Goal: Information Seeking & Learning: Find contact information

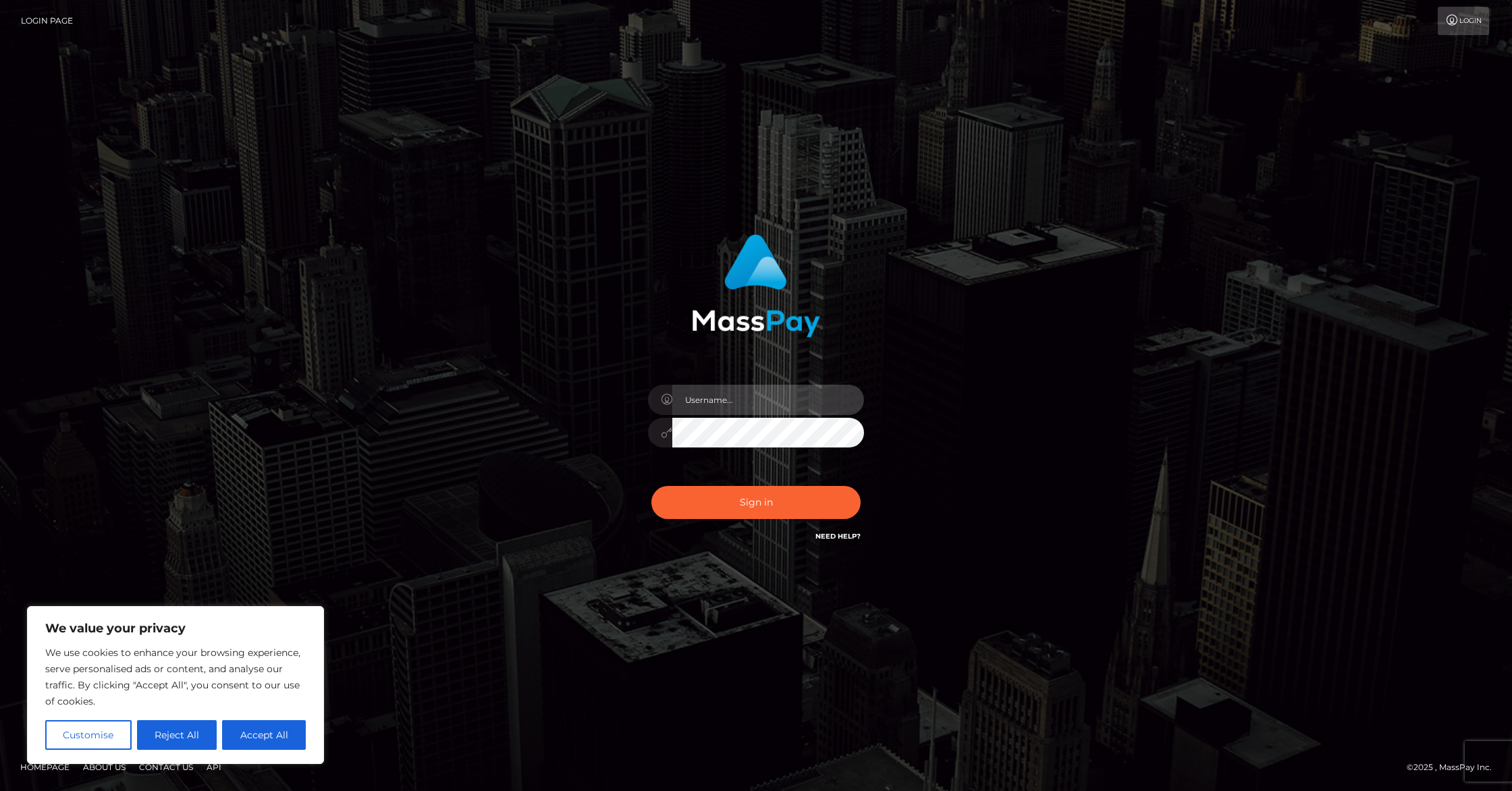
click at [718, 408] on input "text" at bounding box center [768, 399] width 191 height 31
type input "labellover2@comcast.net"
click at [250, 738] on button "Accept All" at bounding box center [264, 735] width 84 height 30
checkbox input "true"
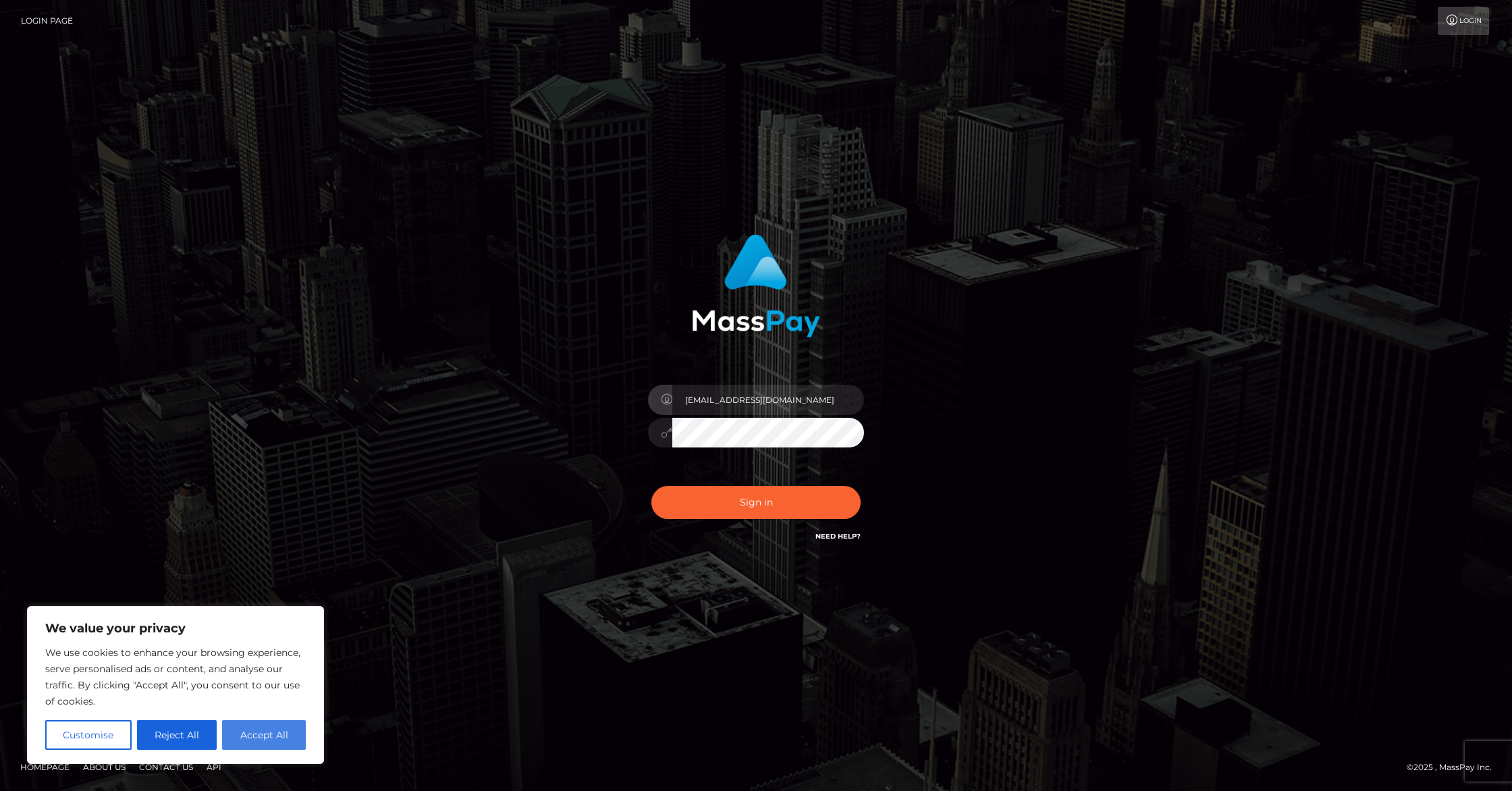
checkbox input "true"
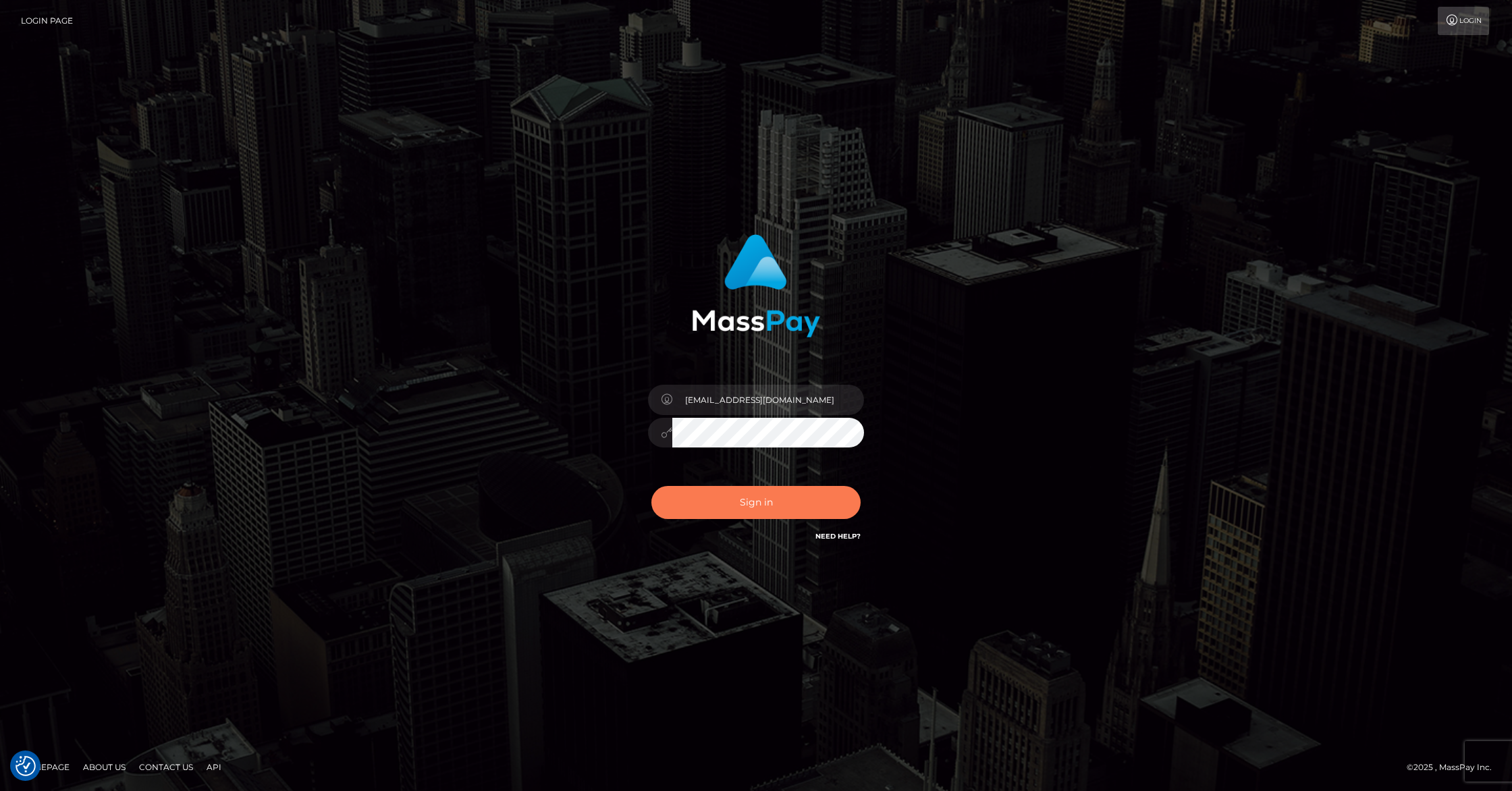
click at [743, 513] on button "Sign in" at bounding box center [756, 503] width 209 height 33
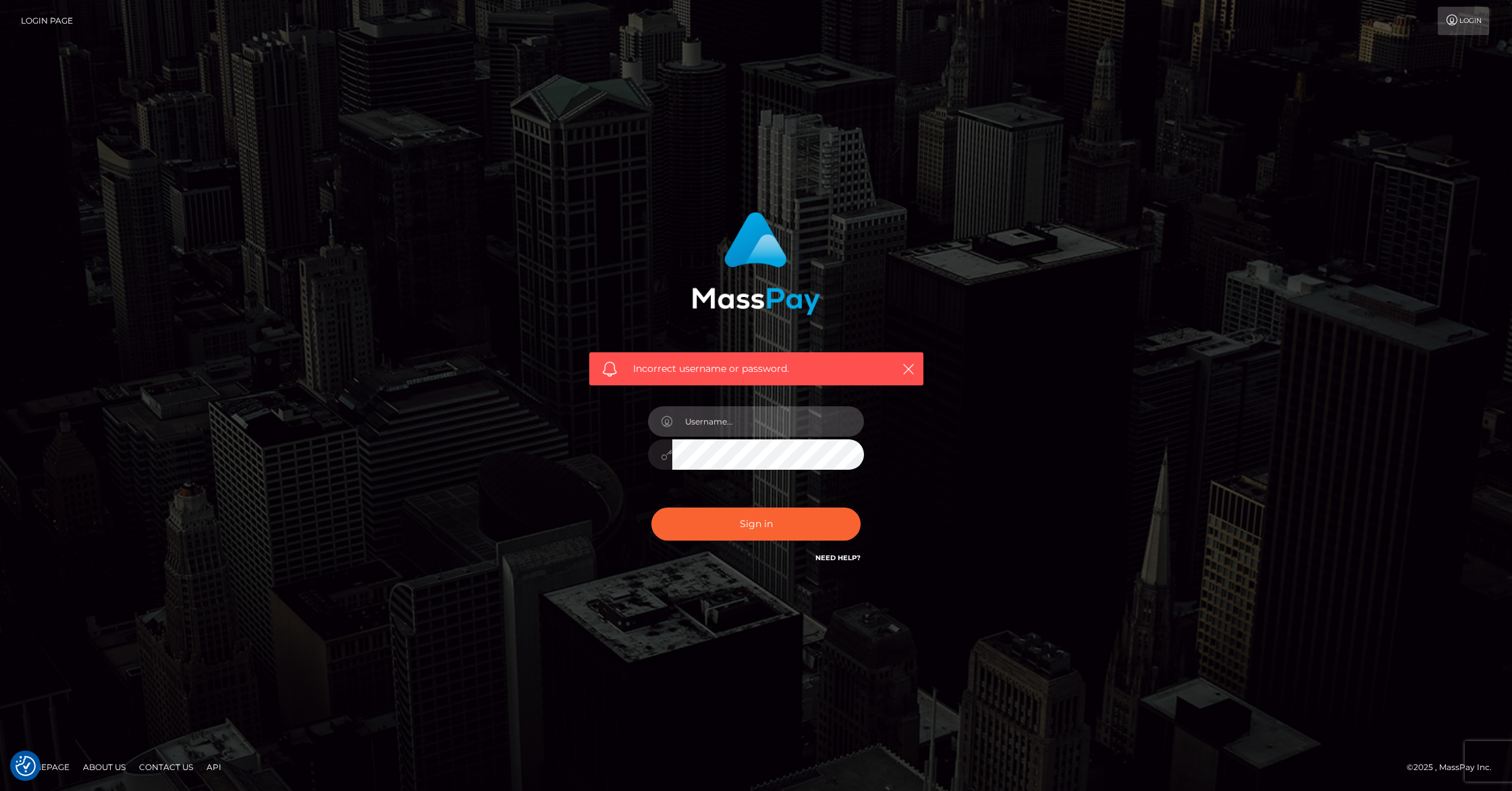
click at [743, 428] on input "text" at bounding box center [768, 421] width 191 height 31
type input "labellover2@comcast.net"
click at [782, 533] on button "Sign in" at bounding box center [756, 525] width 209 height 33
click at [766, 428] on input "text" at bounding box center [768, 421] width 191 height 31
type input "labellover2@comcast.net"
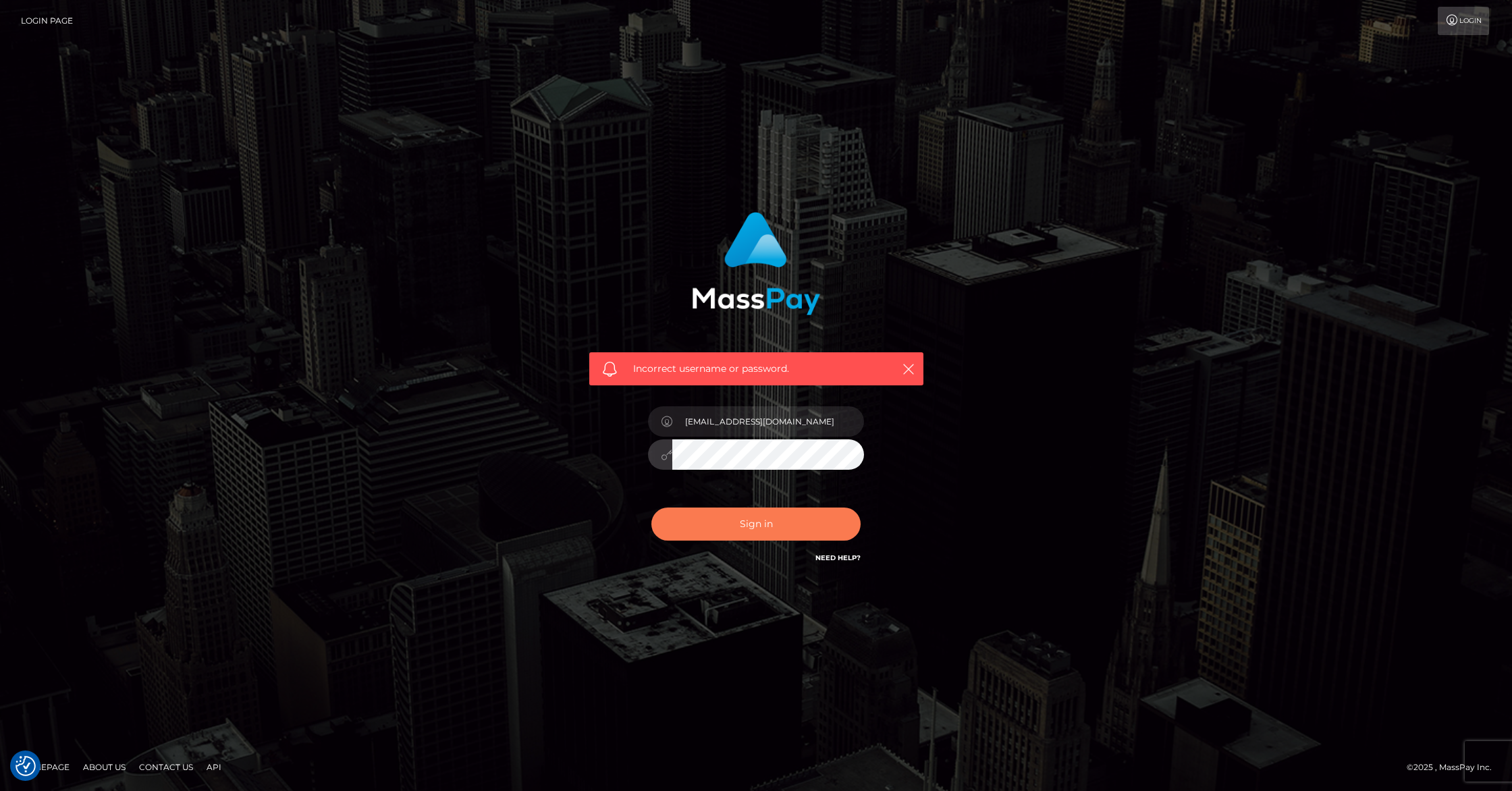
click at [818, 525] on button "Sign in" at bounding box center [756, 525] width 209 height 33
click at [833, 558] on link "Need Help?" at bounding box center [837, 557] width 45 height 8
click at [855, 558] on link "Need Help?" at bounding box center [837, 557] width 45 height 8
click at [909, 370] on icon "button" at bounding box center [908, 369] width 14 height 14
click at [906, 371] on icon "button" at bounding box center [908, 369] width 14 height 14
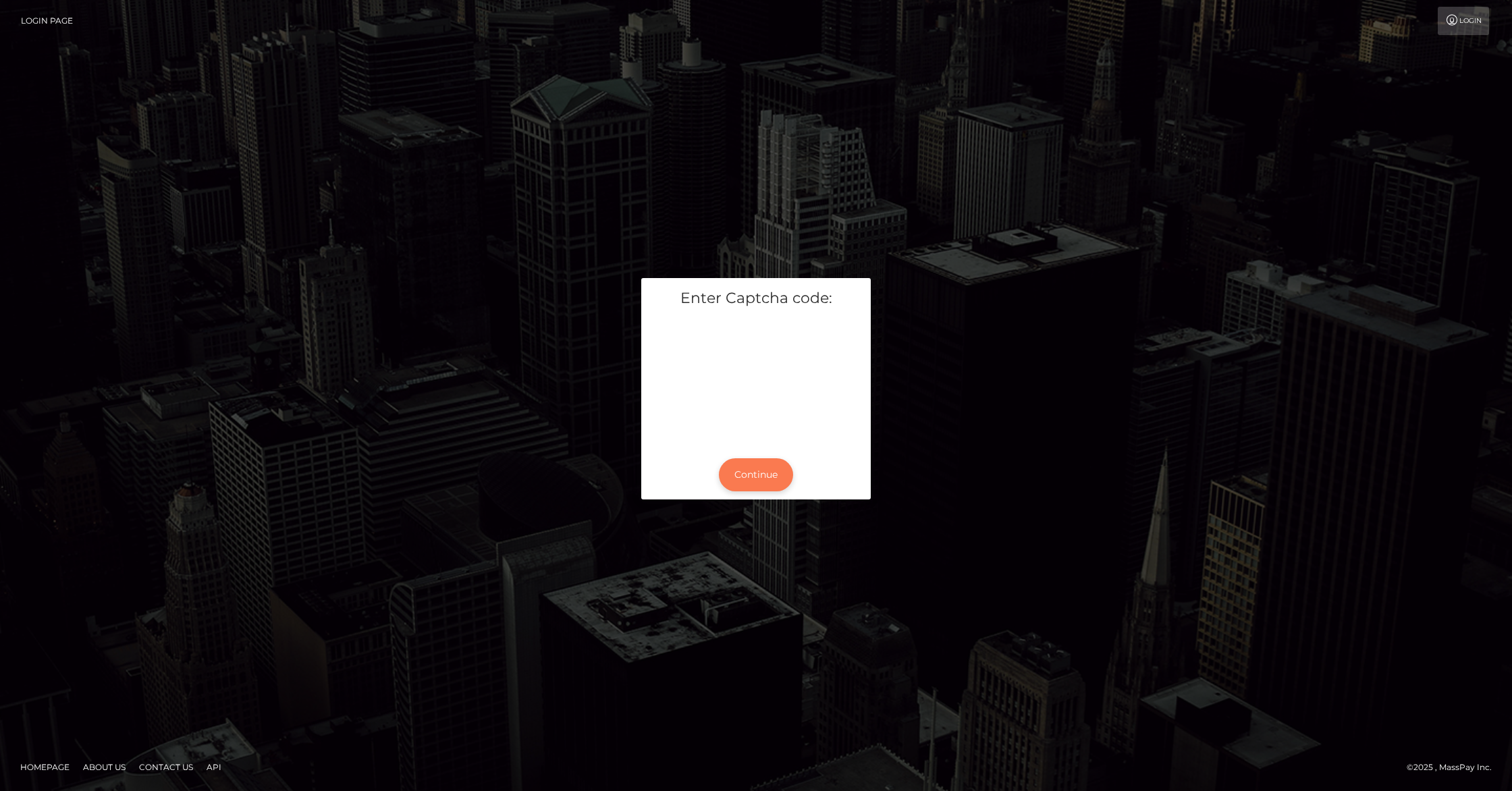
click at [775, 481] on button "Continue" at bounding box center [756, 475] width 74 height 33
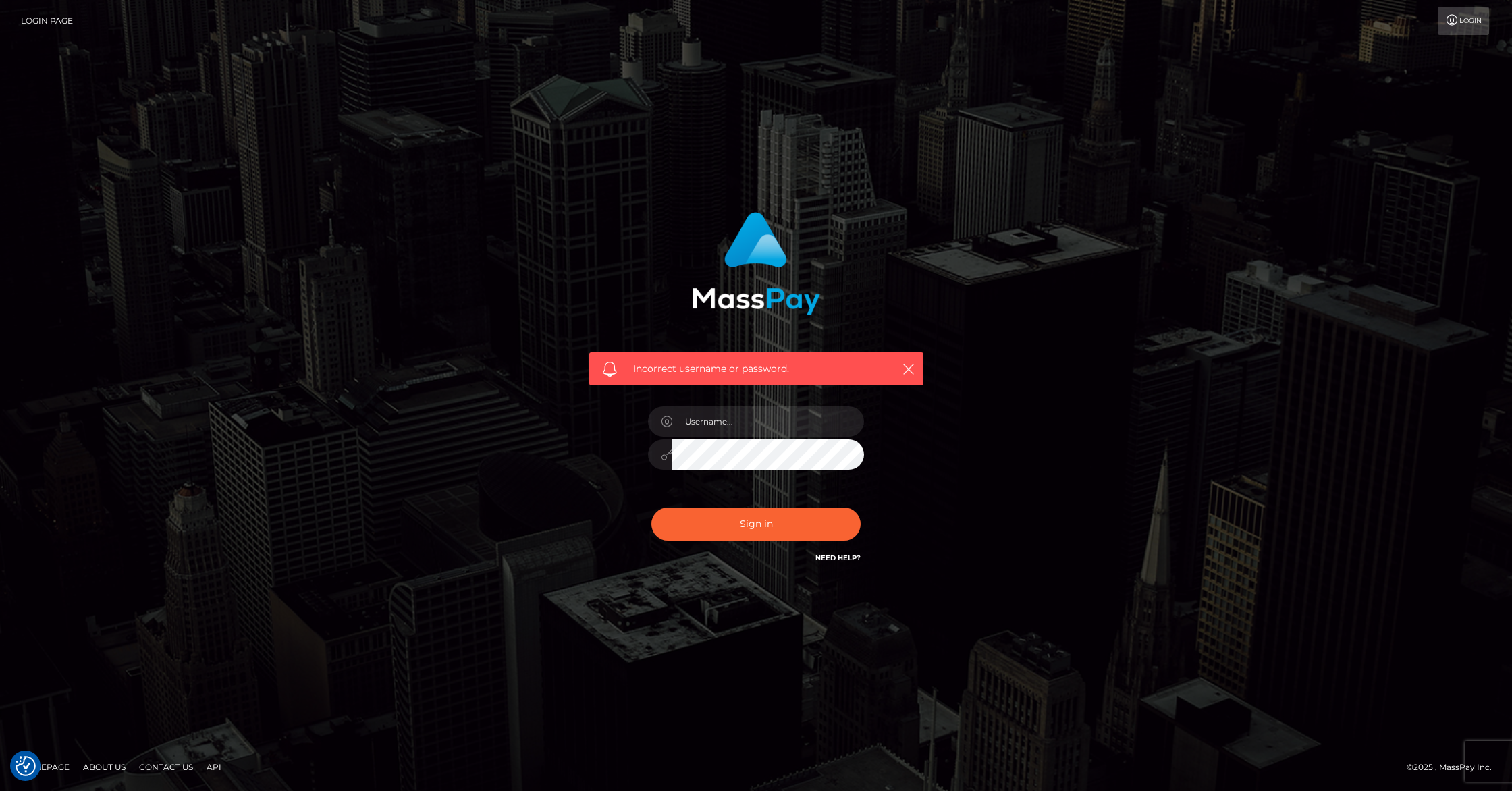
click at [848, 560] on link "Need Help?" at bounding box center [837, 557] width 45 height 8
click at [768, 423] on input "text" at bounding box center [768, 421] width 191 height 31
type input "[EMAIL_ADDRESS][DOMAIN_NAME]"
click at [833, 559] on link "Need Help?" at bounding box center [837, 557] width 45 height 8
click at [790, 518] on button "Sign in" at bounding box center [756, 525] width 209 height 33
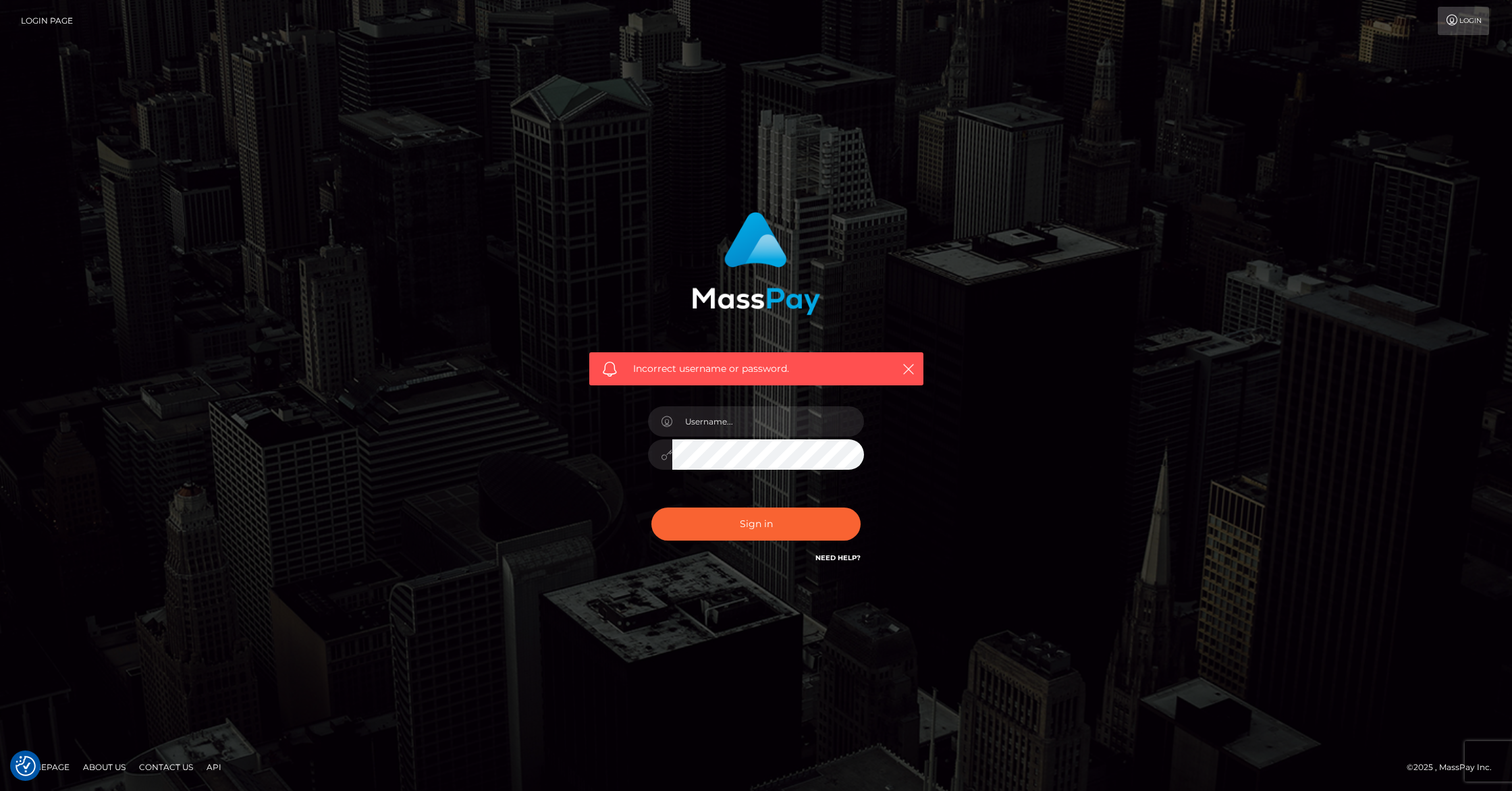
click at [845, 558] on link "Need Help?" at bounding box center [837, 557] width 45 height 8
click at [183, 768] on link "Contact Us" at bounding box center [166, 767] width 65 height 21
click at [109, 766] on link "About Us" at bounding box center [104, 767] width 53 height 21
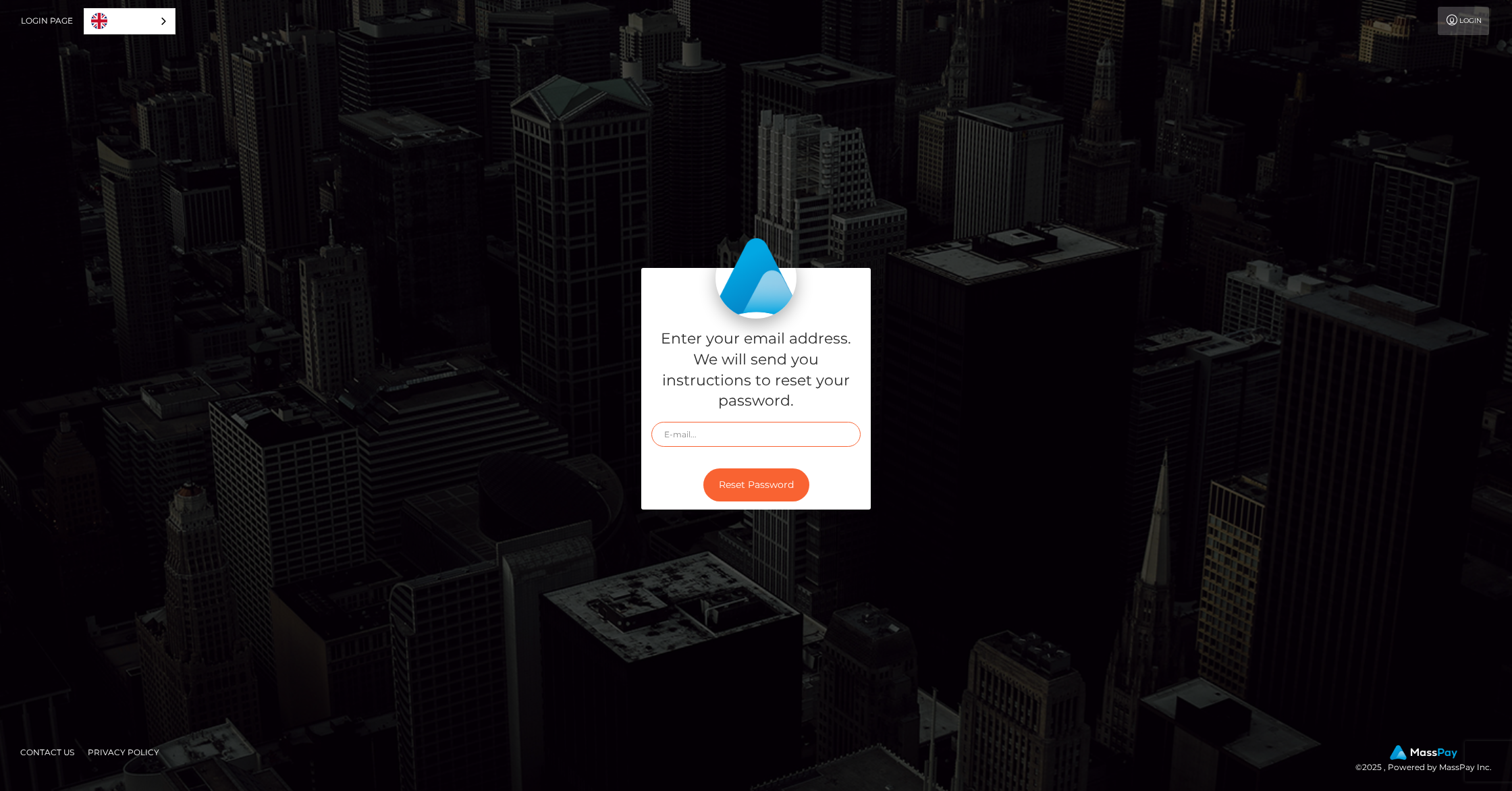
click at [757, 428] on input "text" at bounding box center [756, 434] width 209 height 25
type input "labellover2@comcast.net"
click at [763, 486] on button "Reset Password" at bounding box center [756, 486] width 106 height 33
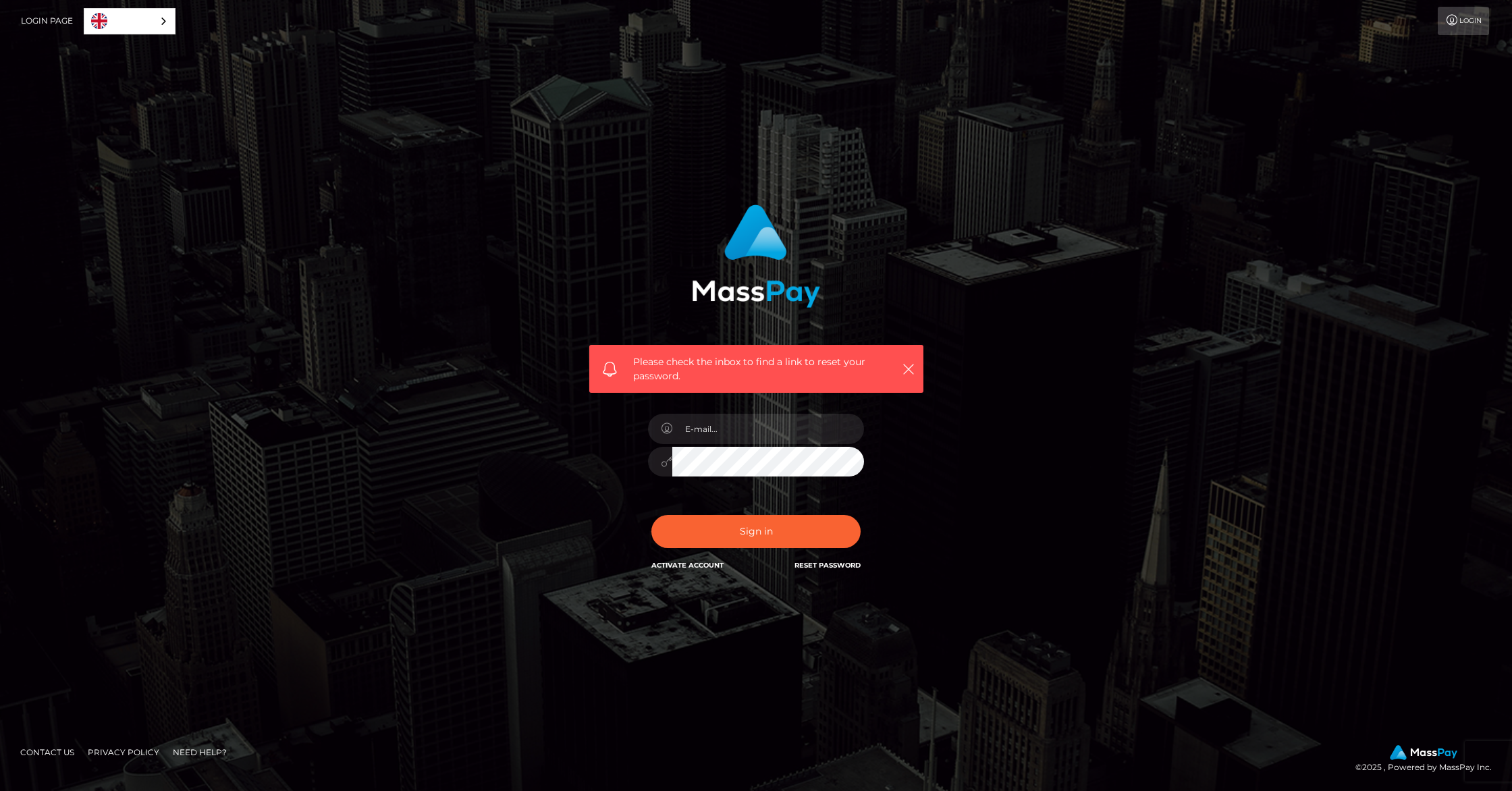
click at [33, 754] on link "Contact Us" at bounding box center [47, 752] width 65 height 21
